Goal: Check status: Check status

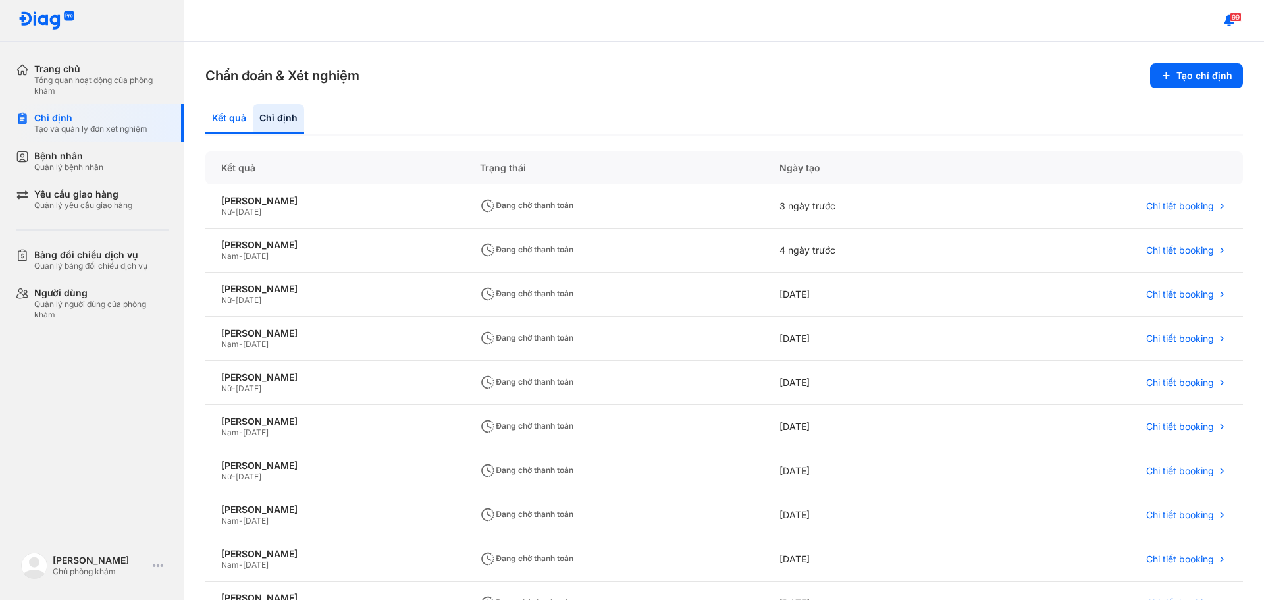
click at [253, 121] on div "Kết quả" at bounding box center [278, 119] width 51 height 30
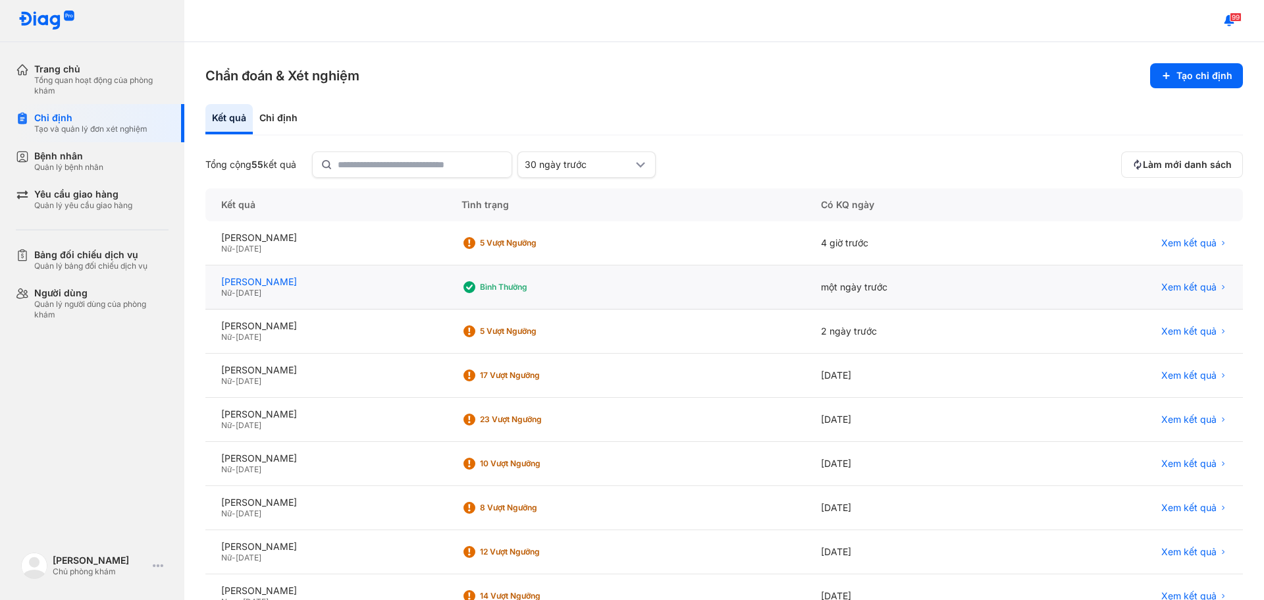
click at [275, 282] on div "[PERSON_NAME]" at bounding box center [325, 282] width 209 height 12
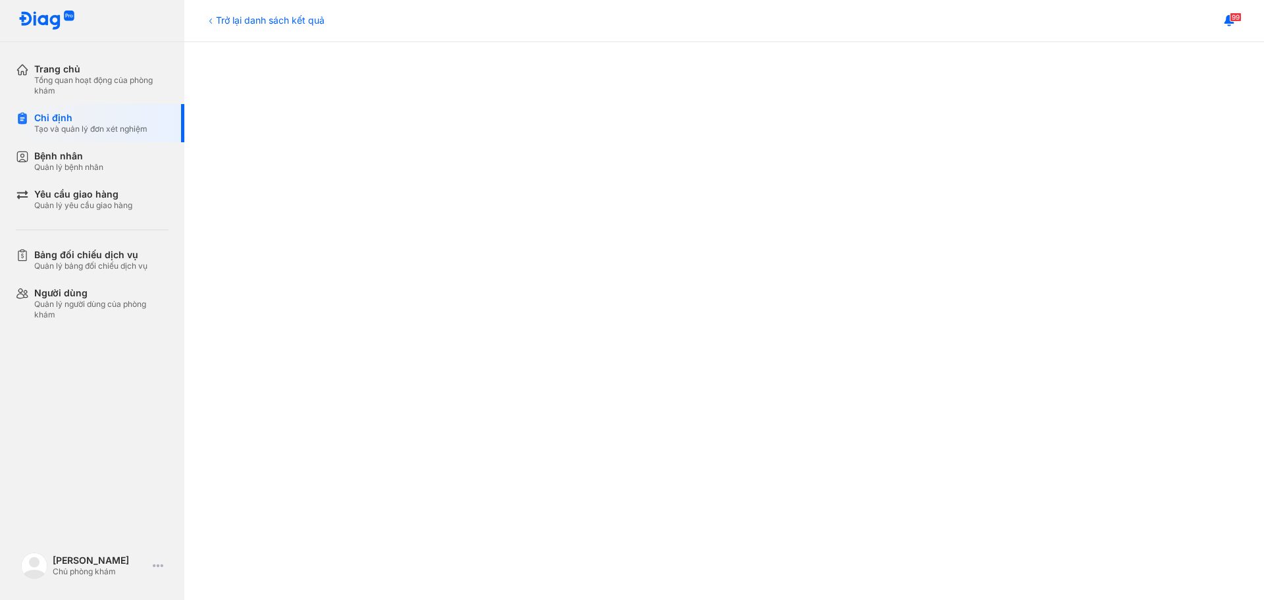
scroll to position [592, 0]
